Goal: Task Accomplishment & Management: Manage account settings

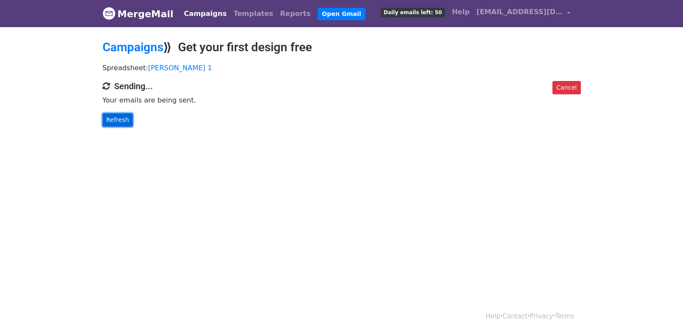
click at [127, 119] on link "Refresh" at bounding box center [118, 119] width 31 height 13
click at [125, 121] on link "Refresh" at bounding box center [118, 119] width 31 height 13
click at [112, 110] on div "Cancel Sending... Your emails are being sent. Refresh" at bounding box center [341, 104] width 491 height 46
click at [118, 124] on link "Refresh" at bounding box center [118, 119] width 31 height 13
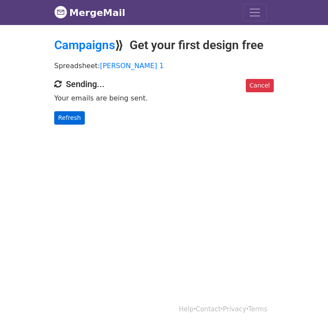
click at [33, 126] on body "MergeMail Campaigns Templates Reports Open Gmail Daily emails left: 50 Help mik…" at bounding box center [164, 79] width 328 height 159
click at [54, 116] on link "Refresh" at bounding box center [69, 117] width 31 height 13
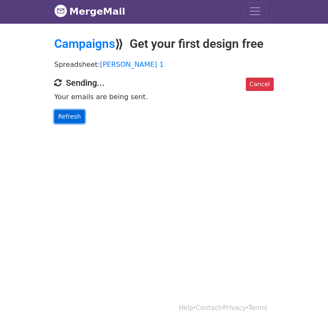
click at [54, 117] on link "Refresh" at bounding box center [69, 116] width 31 height 13
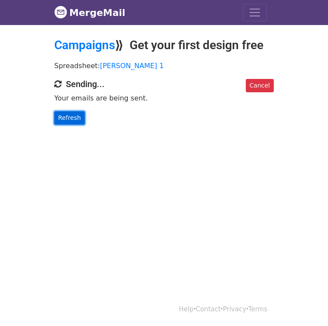
click at [54, 121] on link "Refresh" at bounding box center [69, 117] width 31 height 13
click at [54, 125] on link "Refresh" at bounding box center [69, 117] width 31 height 13
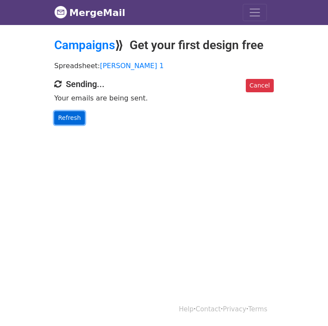
click at [54, 123] on link "Refresh" at bounding box center [69, 117] width 31 height 13
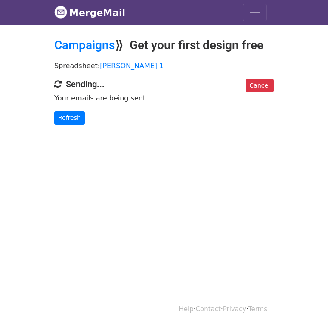
click at [54, 118] on link "Refresh" at bounding box center [69, 117] width 31 height 13
click at [274, 87] on link "Cancel" at bounding box center [260, 85] width 28 height 13
